Goal: Task Accomplishment & Management: Manage account settings

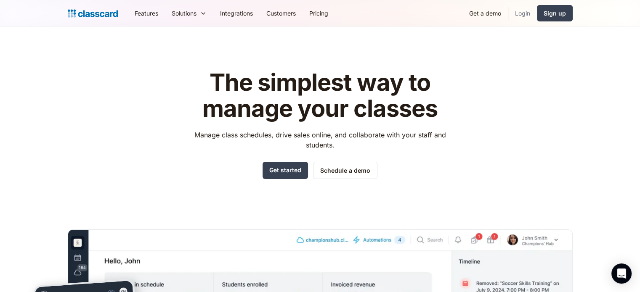
click at [525, 15] on link "Login" at bounding box center [522, 13] width 29 height 19
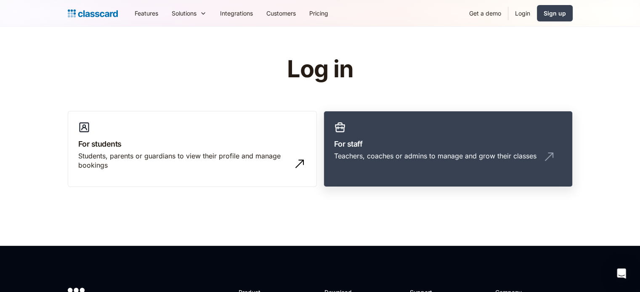
click at [411, 160] on div "Teachers, coaches or admins to manage and grow their classes" at bounding box center [435, 155] width 202 height 9
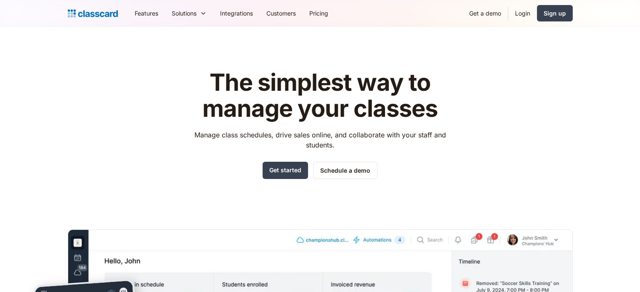
click at [512, 53] on header "The simplest way to manage your classes Manage class schedules, drive sales onl…" at bounding box center [320, 239] width 640 height 425
click at [522, 12] on link "Login" at bounding box center [522, 13] width 29 height 19
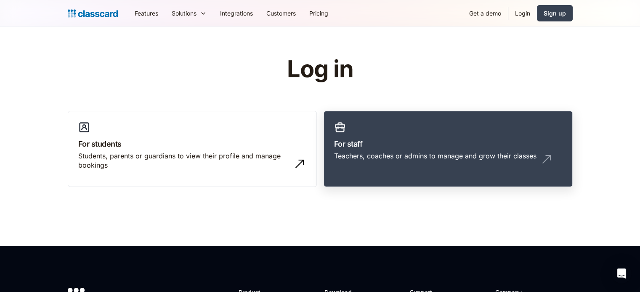
click at [450, 114] on link "For staff Teachers, coaches or admins to manage and grow their classes" at bounding box center [448, 149] width 249 height 77
